Goal: Task Accomplishment & Management: Use online tool/utility

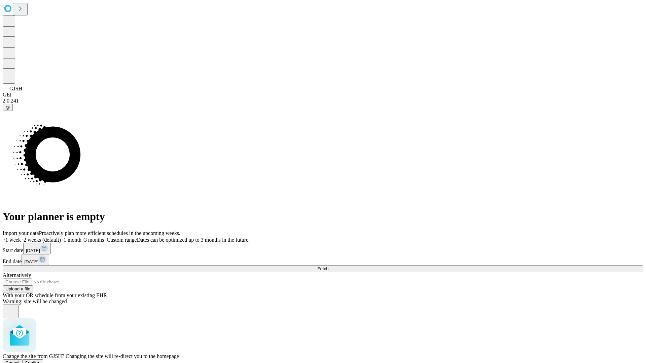
click at [41, 361] on span "Confirm" at bounding box center [33, 363] width 16 height 5
click at [81, 237] on label "1 month" at bounding box center [71, 240] width 21 height 6
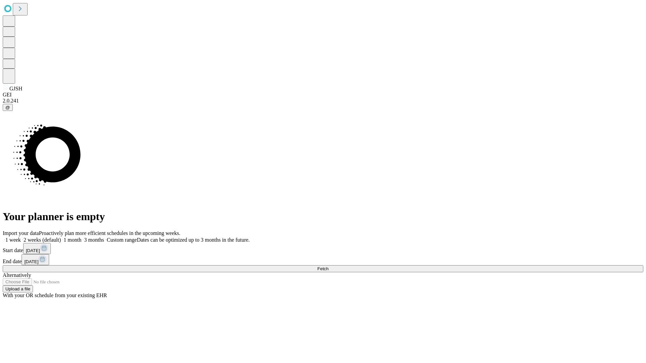
click at [328, 267] on span "Fetch" at bounding box center [322, 269] width 11 height 5
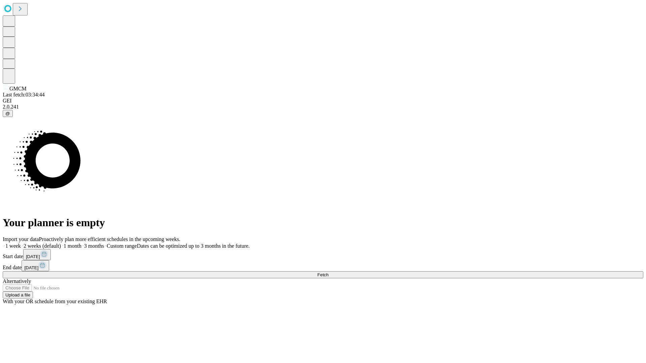
click at [81, 243] on label "1 month" at bounding box center [71, 246] width 21 height 6
click at [328, 273] on span "Fetch" at bounding box center [322, 275] width 11 height 5
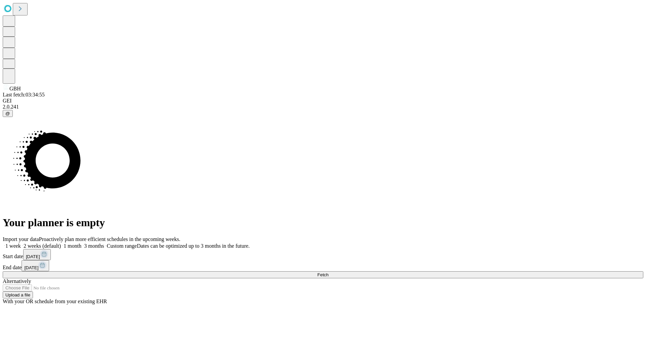
click at [81, 243] on label "1 month" at bounding box center [71, 246] width 21 height 6
click at [328, 273] on span "Fetch" at bounding box center [322, 275] width 11 height 5
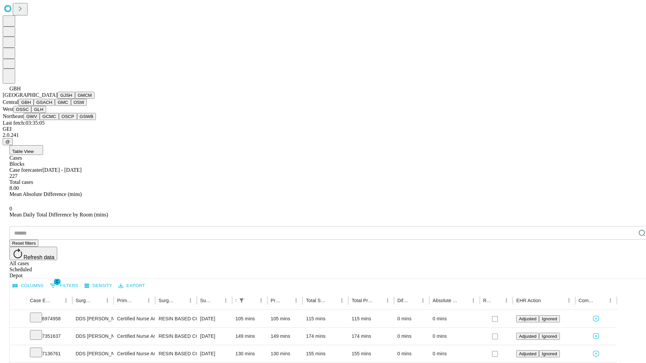
click at [52, 106] on button "GSACH" at bounding box center [44, 102] width 21 height 7
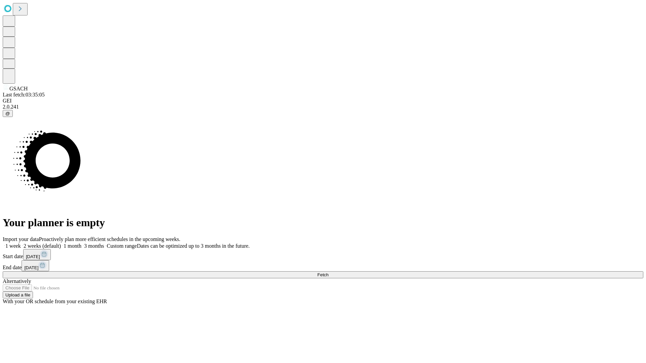
click at [328, 273] on span "Fetch" at bounding box center [322, 275] width 11 height 5
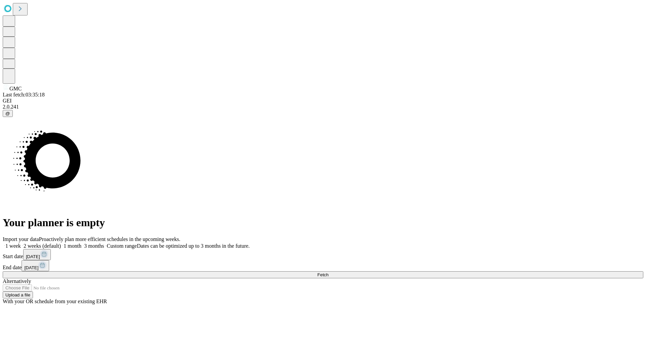
click at [81, 243] on label "1 month" at bounding box center [71, 246] width 21 height 6
click at [328, 273] on span "Fetch" at bounding box center [322, 275] width 11 height 5
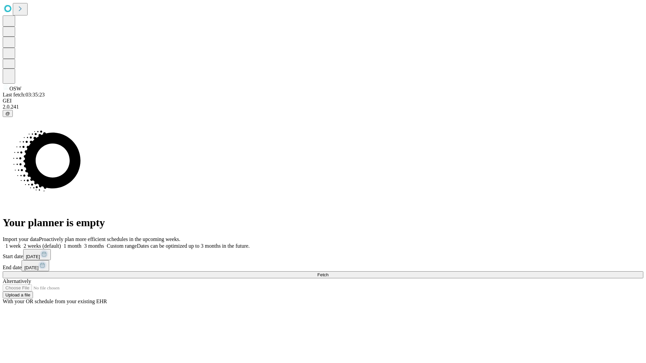
click at [81, 243] on label "1 month" at bounding box center [71, 246] width 21 height 6
click at [328, 273] on span "Fetch" at bounding box center [322, 275] width 11 height 5
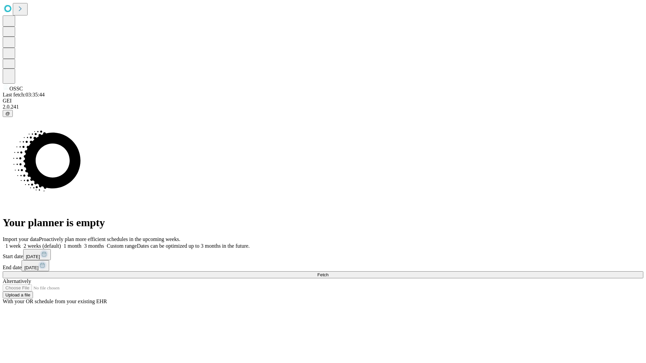
click at [81, 243] on label "1 month" at bounding box center [71, 246] width 21 height 6
click at [328, 273] on span "Fetch" at bounding box center [322, 275] width 11 height 5
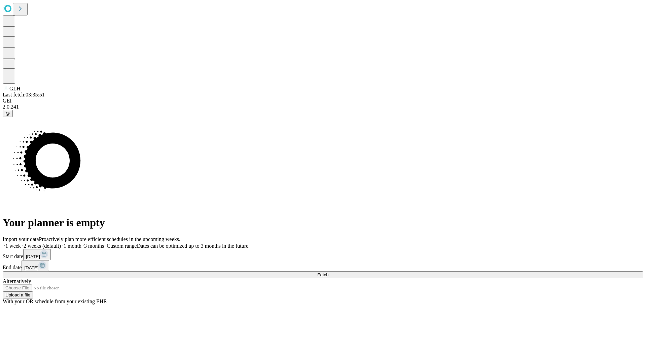
click at [81, 243] on label "1 month" at bounding box center [71, 246] width 21 height 6
click at [328, 273] on span "Fetch" at bounding box center [322, 275] width 11 height 5
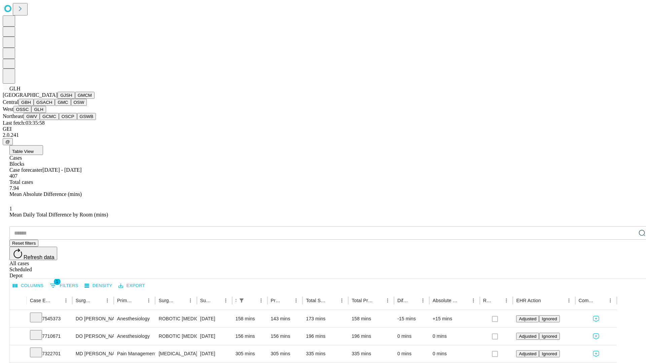
click at [40, 120] on button "GWV" at bounding box center [32, 116] width 16 height 7
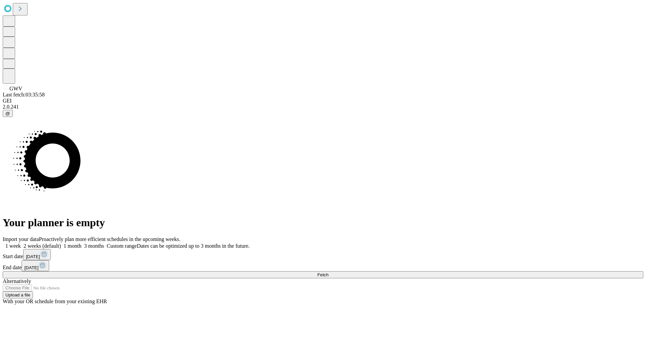
click at [81, 243] on label "1 month" at bounding box center [71, 246] width 21 height 6
click at [328, 273] on span "Fetch" at bounding box center [322, 275] width 11 height 5
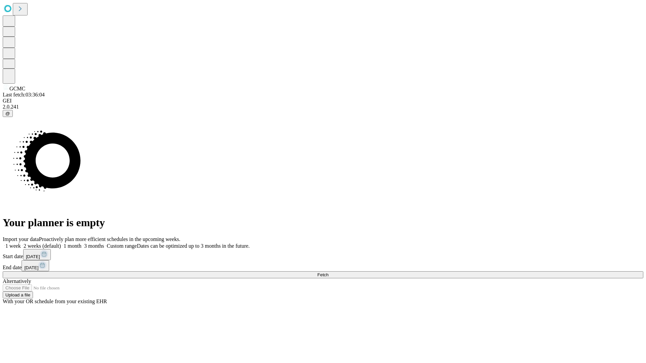
click at [81, 243] on label "1 month" at bounding box center [71, 246] width 21 height 6
click at [328, 273] on span "Fetch" at bounding box center [322, 275] width 11 height 5
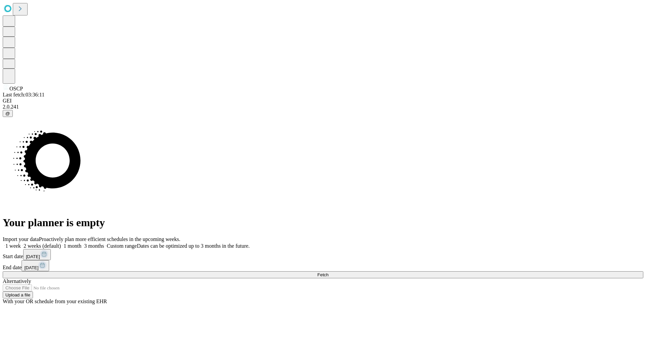
click at [328, 273] on span "Fetch" at bounding box center [322, 275] width 11 height 5
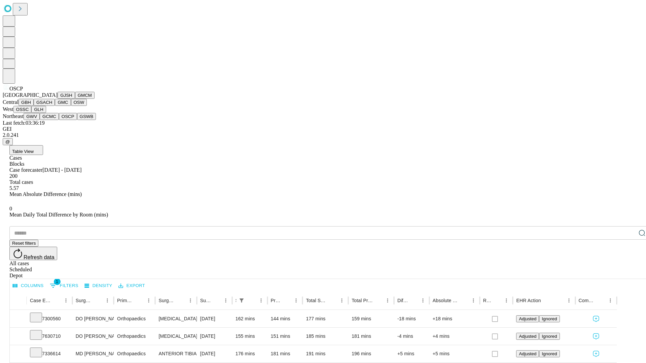
click at [77, 120] on button "GSWB" at bounding box center [86, 116] width 19 height 7
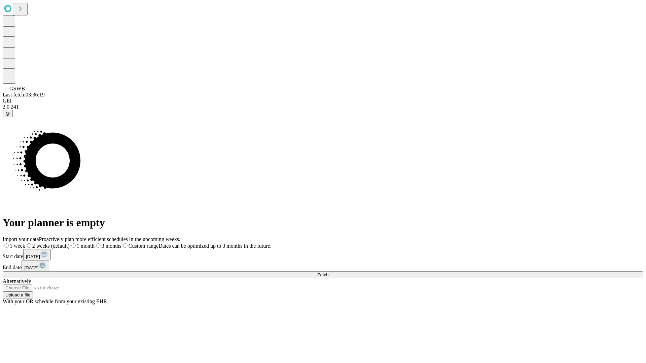
click at [95, 243] on label "1 month" at bounding box center [82, 246] width 25 height 6
click at [328, 273] on span "Fetch" at bounding box center [322, 275] width 11 height 5
